Goal: Navigation & Orientation: Find specific page/section

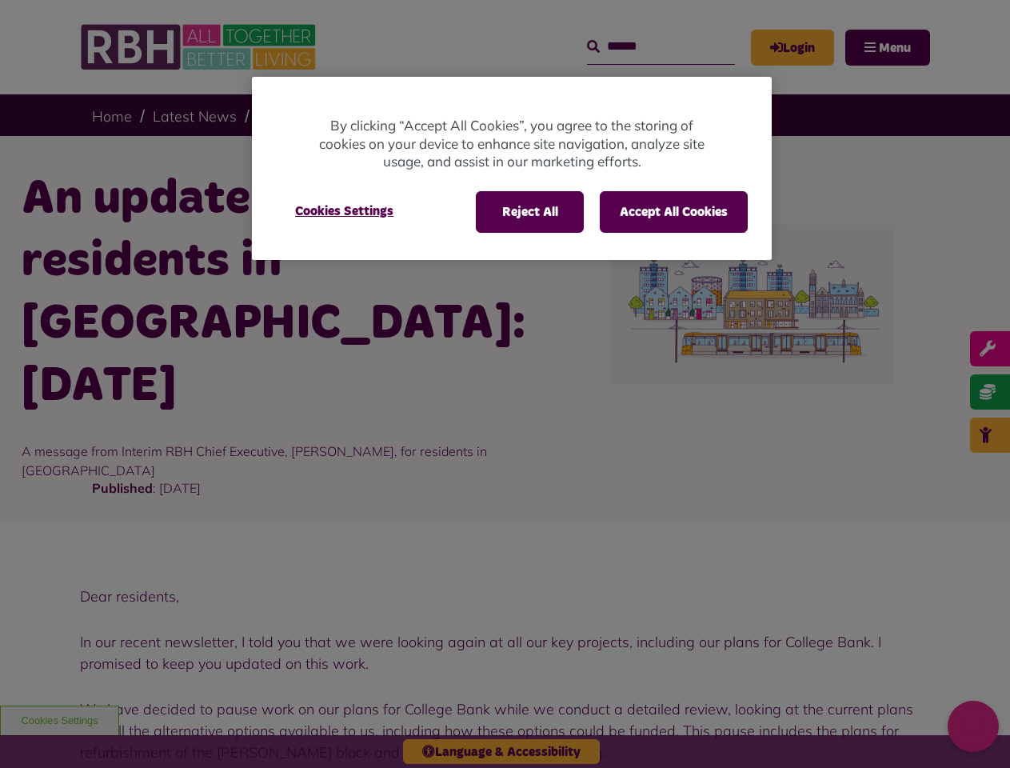
click at [505, 384] on div at bounding box center [505, 384] width 1010 height 768
click at [529, 212] on button "Reject All" at bounding box center [530, 212] width 108 height 42
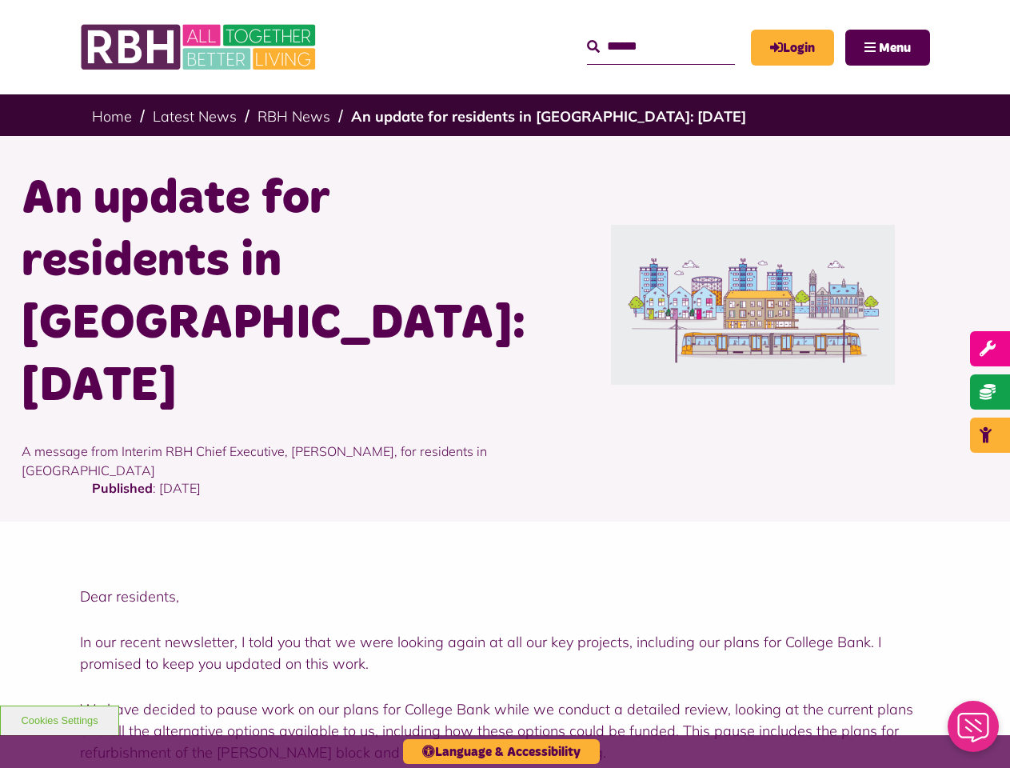
click at [673, 212] on button "Accept All Cookies" at bounding box center [674, 212] width 148 height 42
click at [344, 211] on h1 "An update for residents in [GEOGRAPHIC_DATA]: [DATE]" at bounding box center [258, 293] width 472 height 250
